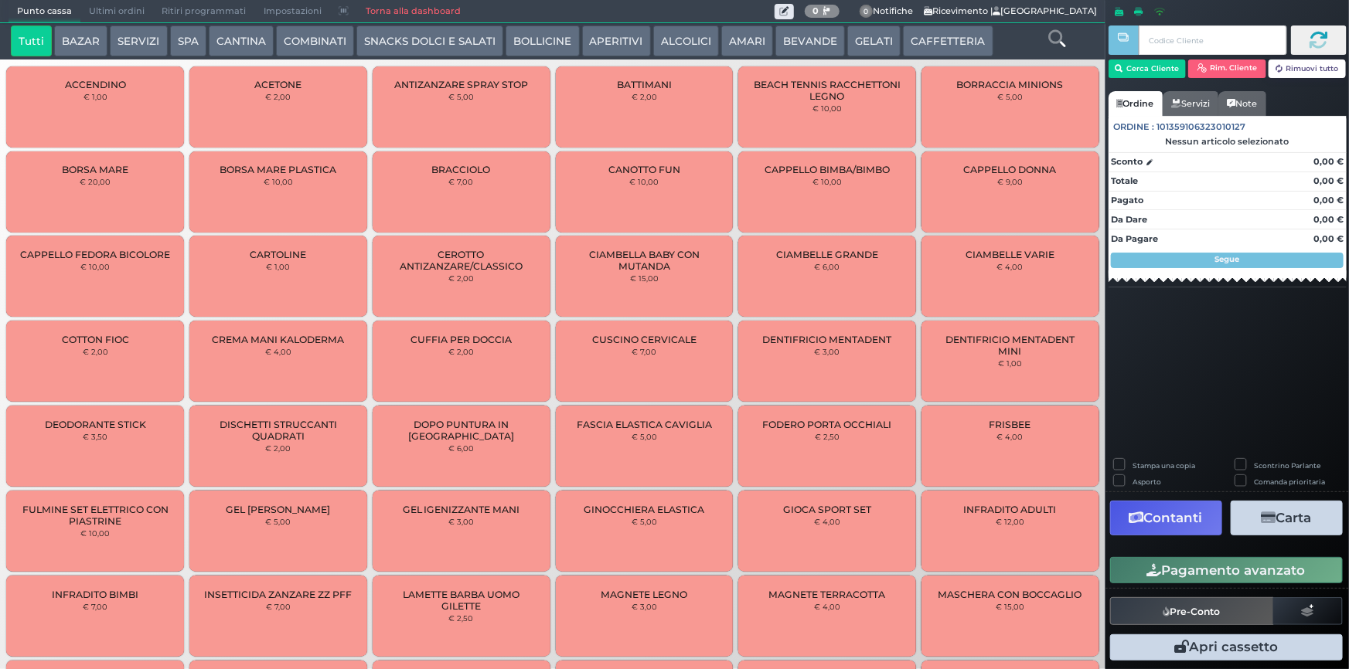
click at [850, 39] on button "GELATI" at bounding box center [873, 41] width 53 height 31
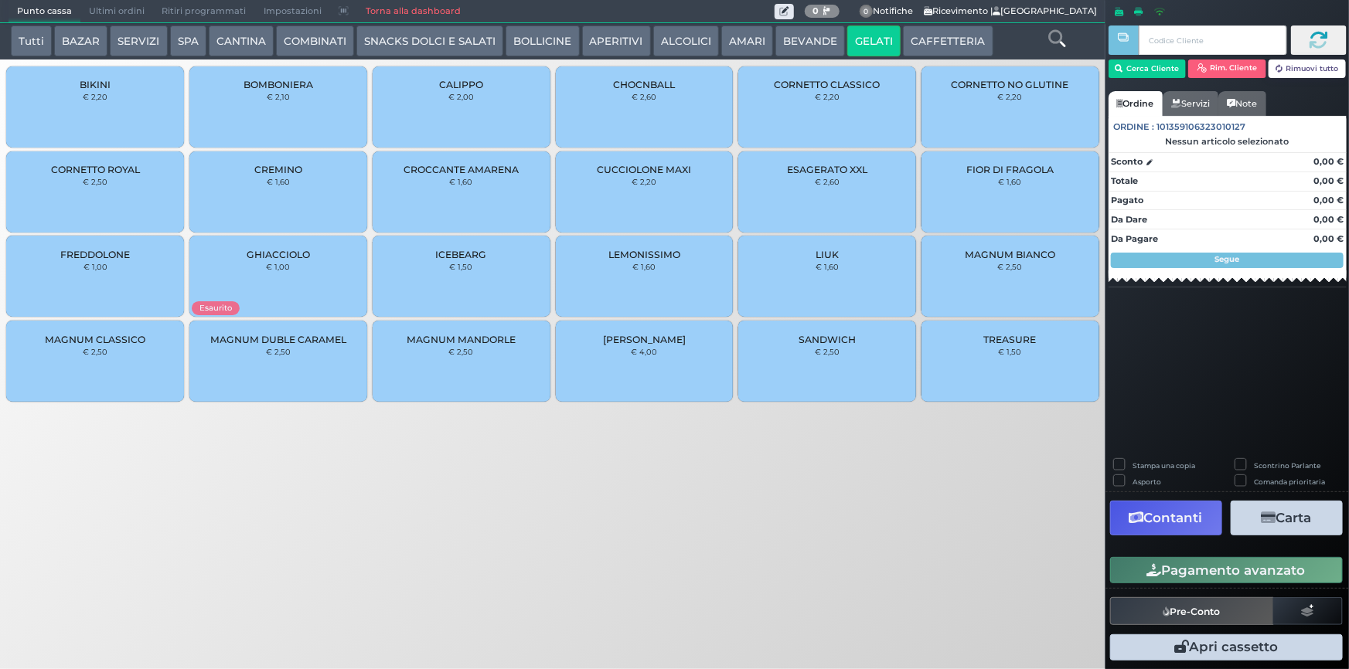
click at [1025, 260] on span "MAGNUM BIANCO" at bounding box center [1010, 255] width 90 height 12
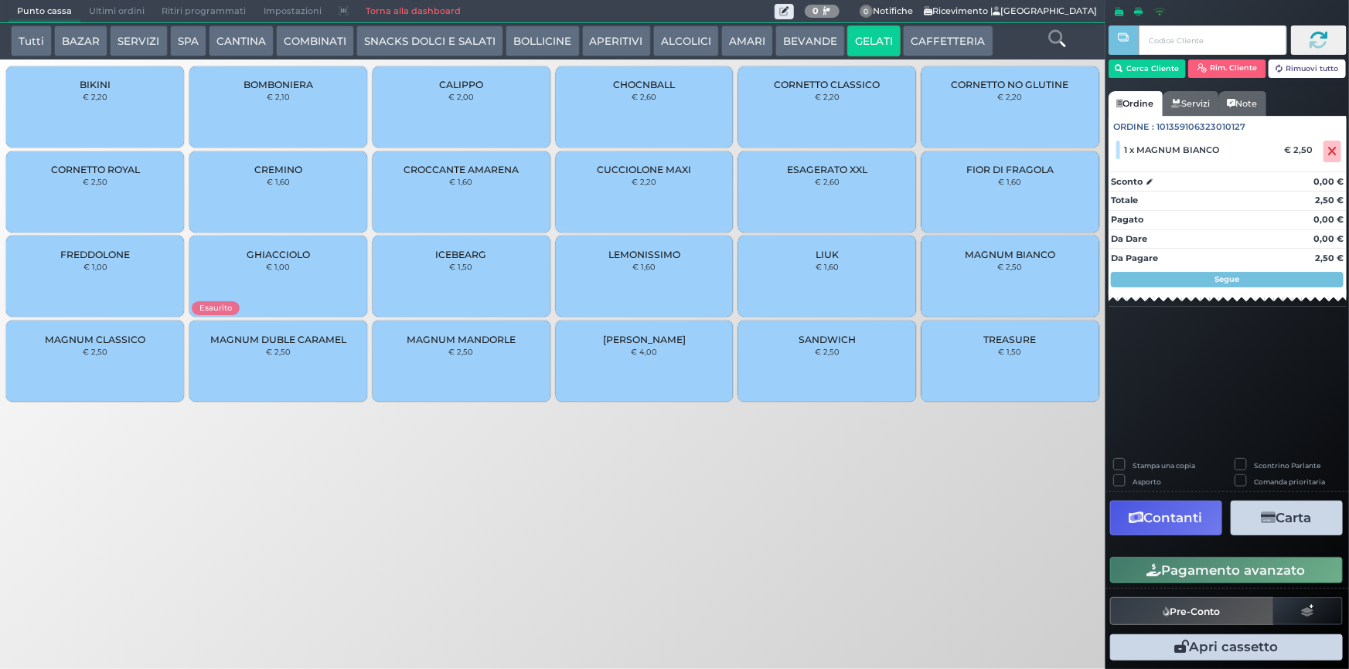
click at [1210, 571] on button "Pagamento avanzato" at bounding box center [1226, 570] width 233 height 26
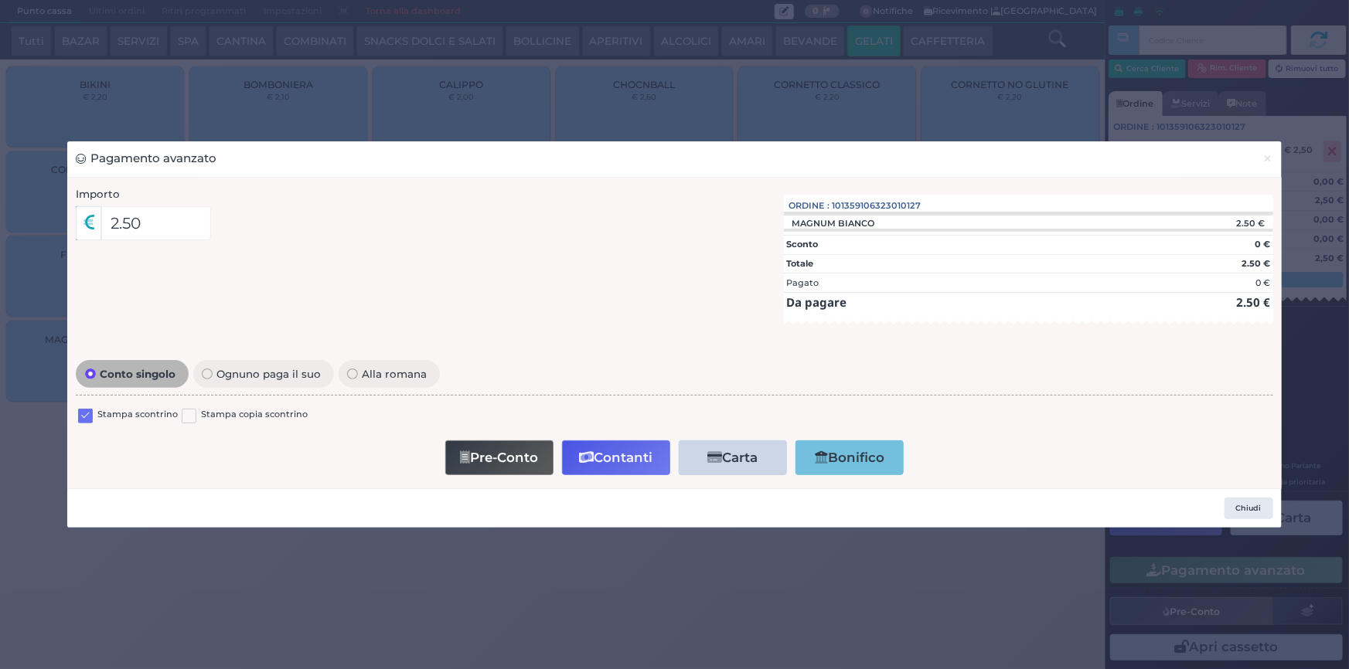
click at [78, 423] on label at bounding box center [85, 416] width 15 height 15
click at [0, 0] on input "checkbox" at bounding box center [0, 0] width 0 height 0
click at [580, 461] on icon "button" at bounding box center [586, 457] width 15 height 13
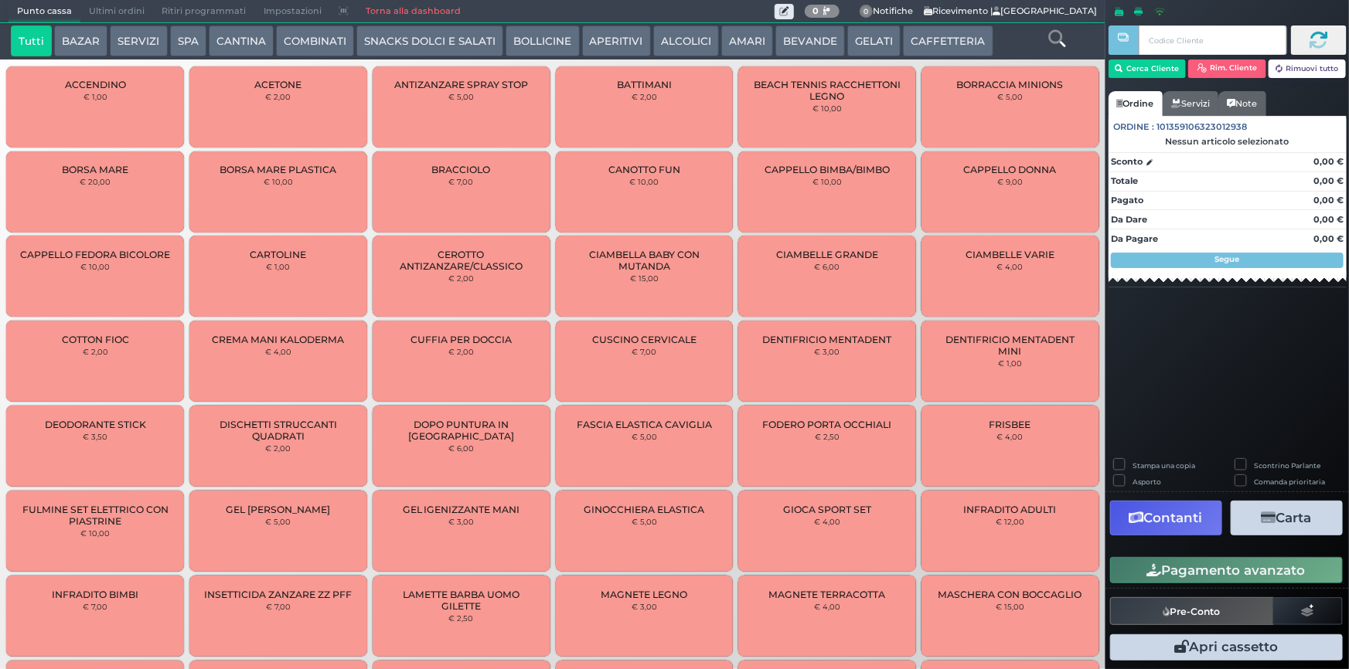
click at [140, 9] on span "Ultimi ordini" at bounding box center [116, 12] width 73 height 22
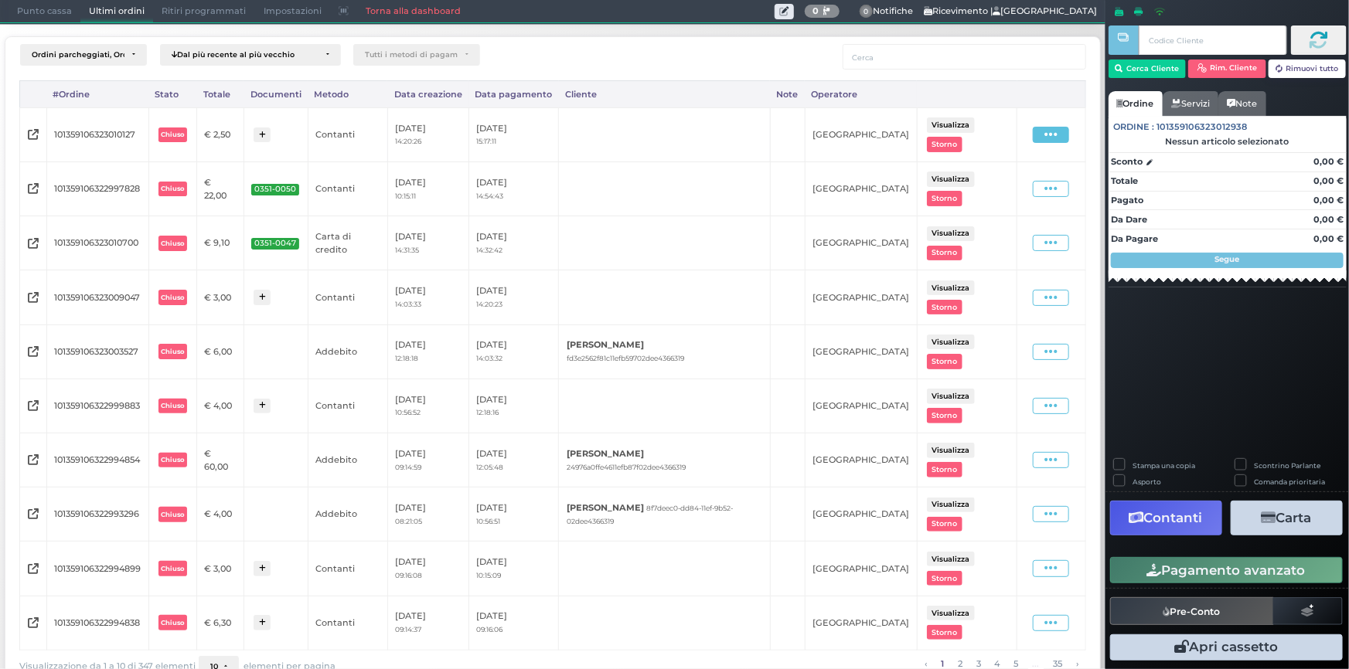
click at [1055, 135] on span at bounding box center [1051, 135] width 36 height 16
click at [1002, 176] on span "Ristampa Pre-Conto" at bounding box center [1018, 179] width 63 height 26
click at [26, 11] on span "Punto cassa" at bounding box center [45, 12] width 72 height 22
